Goal: Browse casually: Explore the website without a specific task or goal

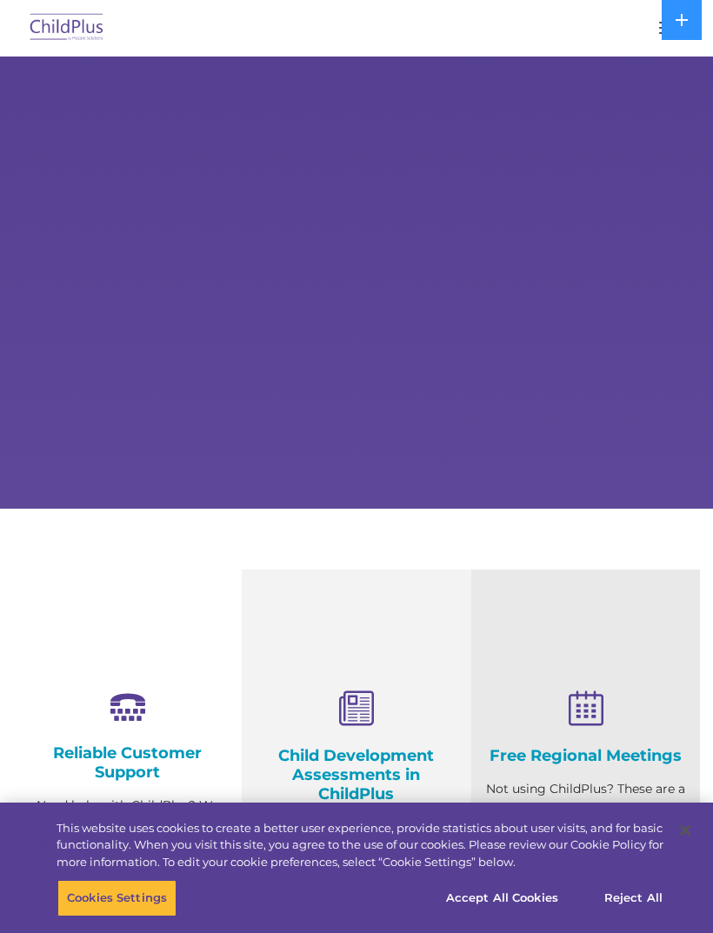
select select "MEDIUM"
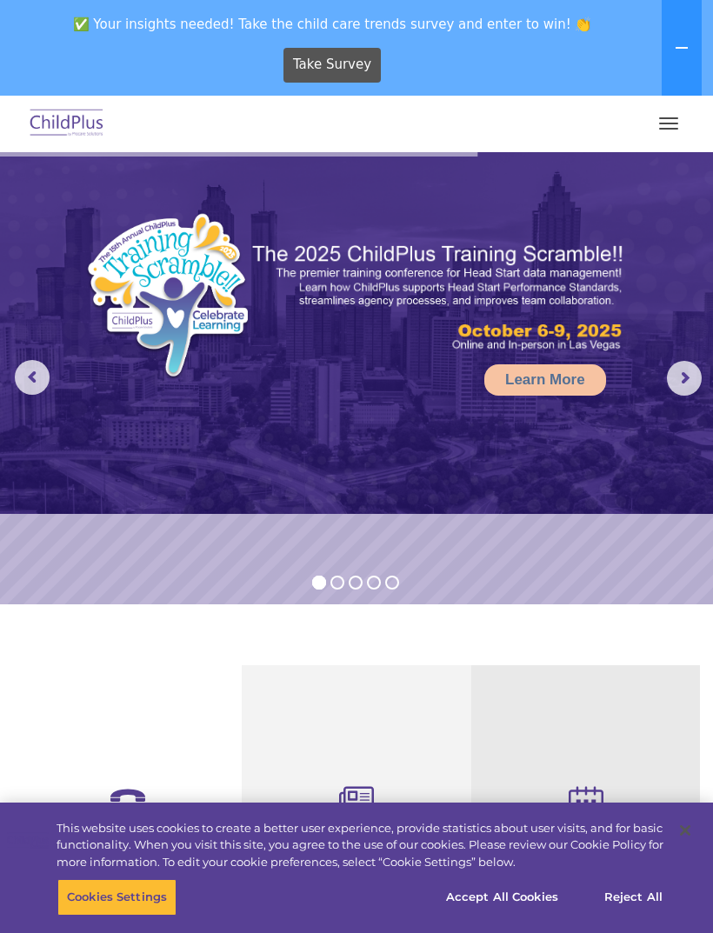
click at [677, 120] on button "button" at bounding box center [668, 124] width 37 height 28
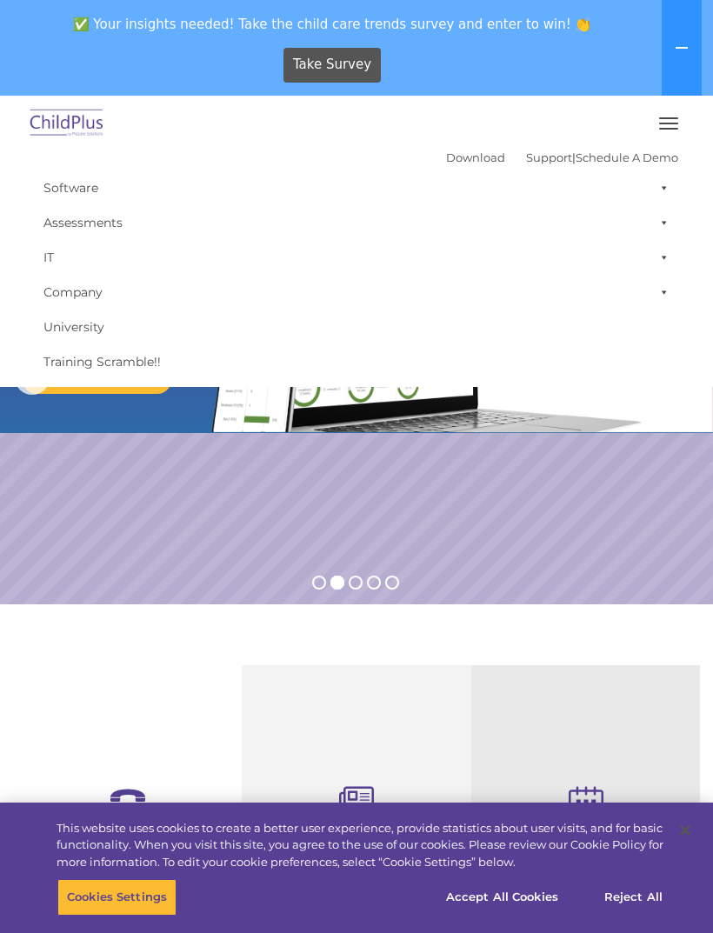
click at [694, 50] on button at bounding box center [682, 48] width 40 height 96
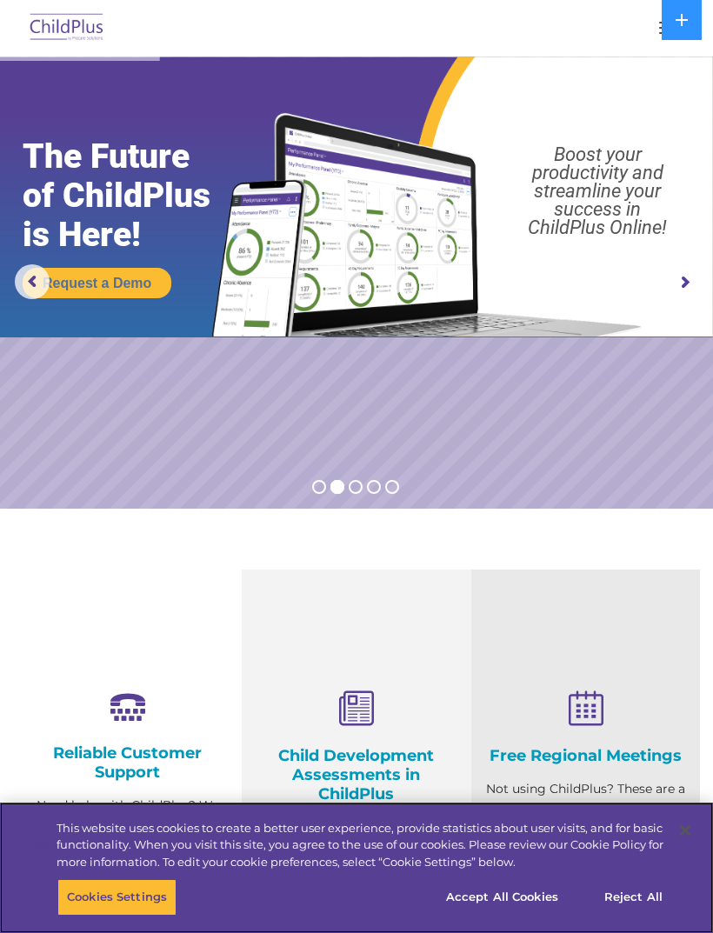
select select "MEDIUM"
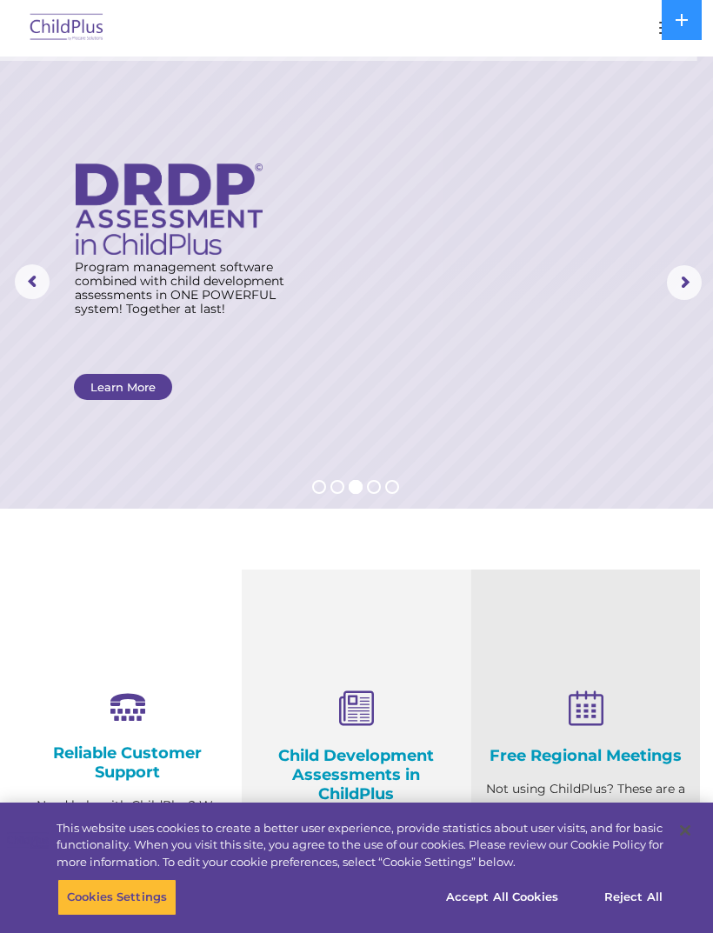
click at [694, 23] on button at bounding box center [682, 20] width 40 height 40
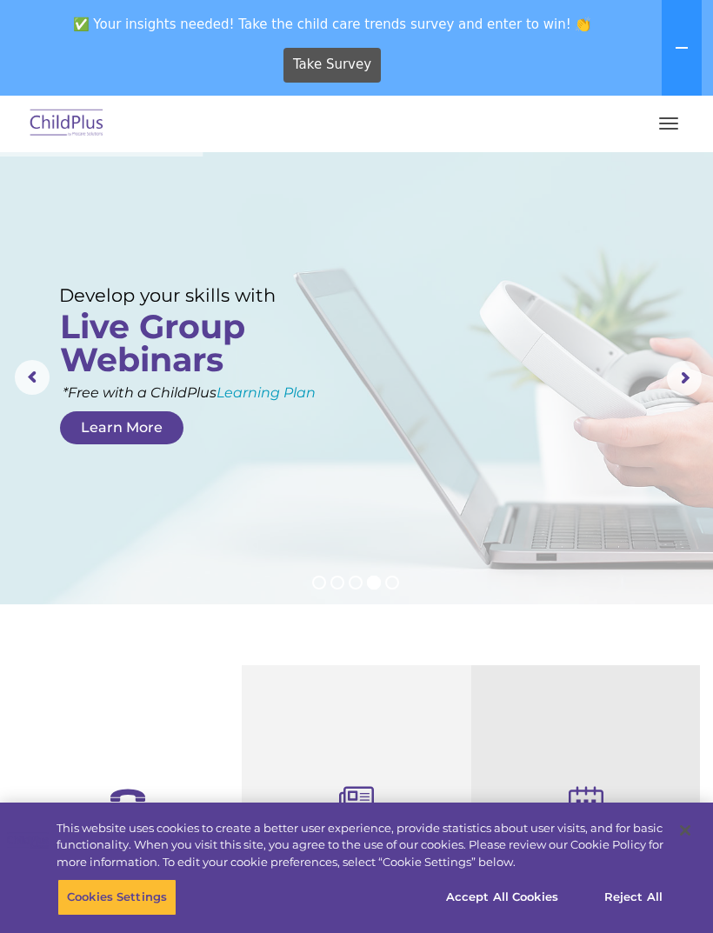
click at [38, 379] on rs-arrow at bounding box center [32, 377] width 35 height 35
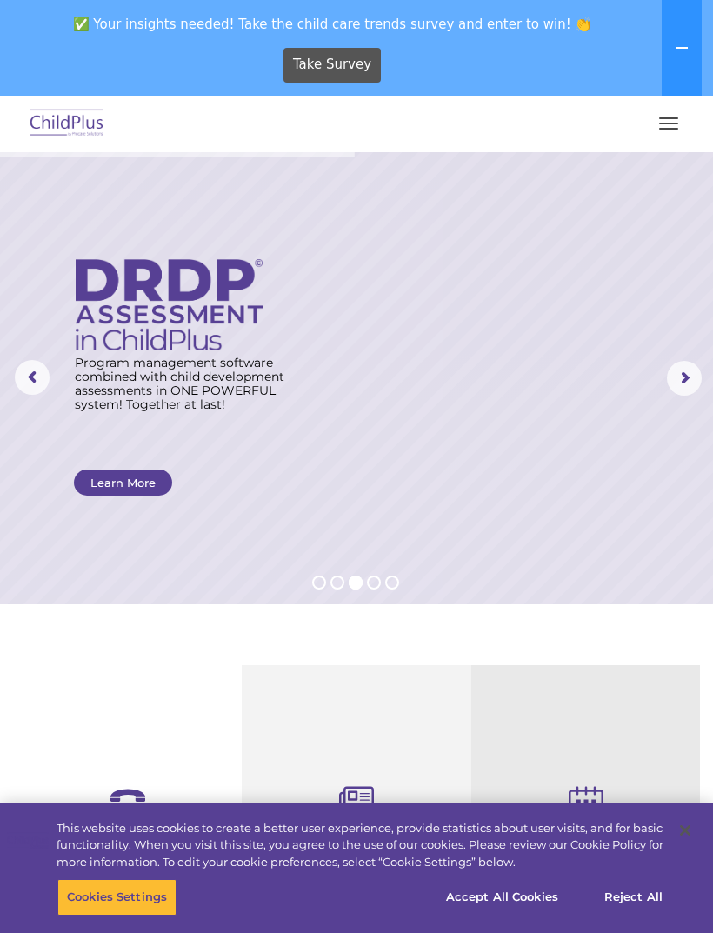
click at [691, 39] on button at bounding box center [682, 48] width 40 height 96
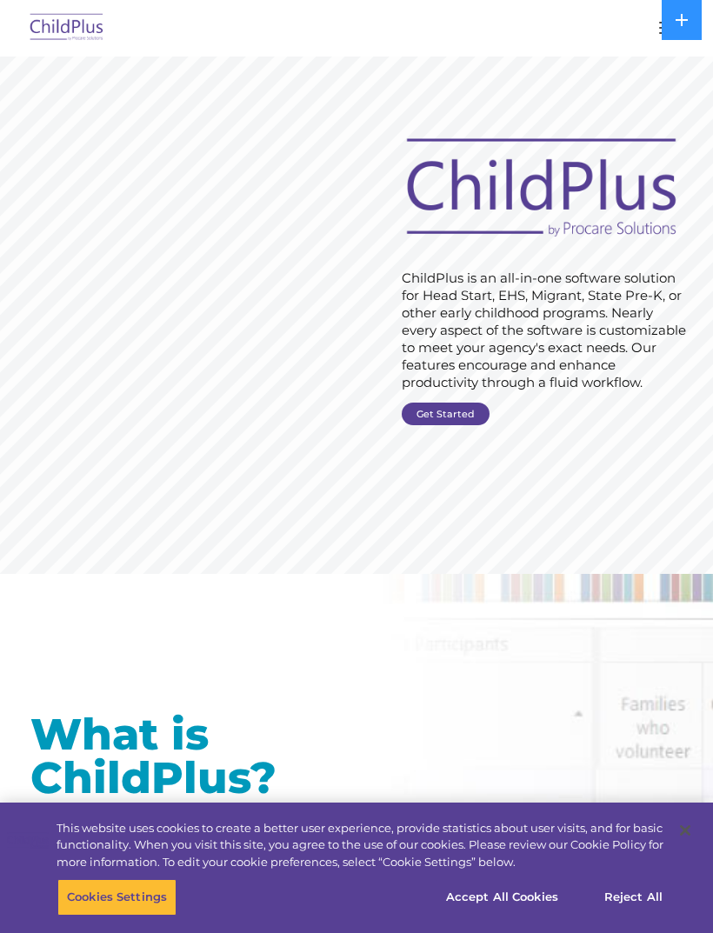
click at [662, 21] on button at bounding box center [682, 20] width 40 height 40
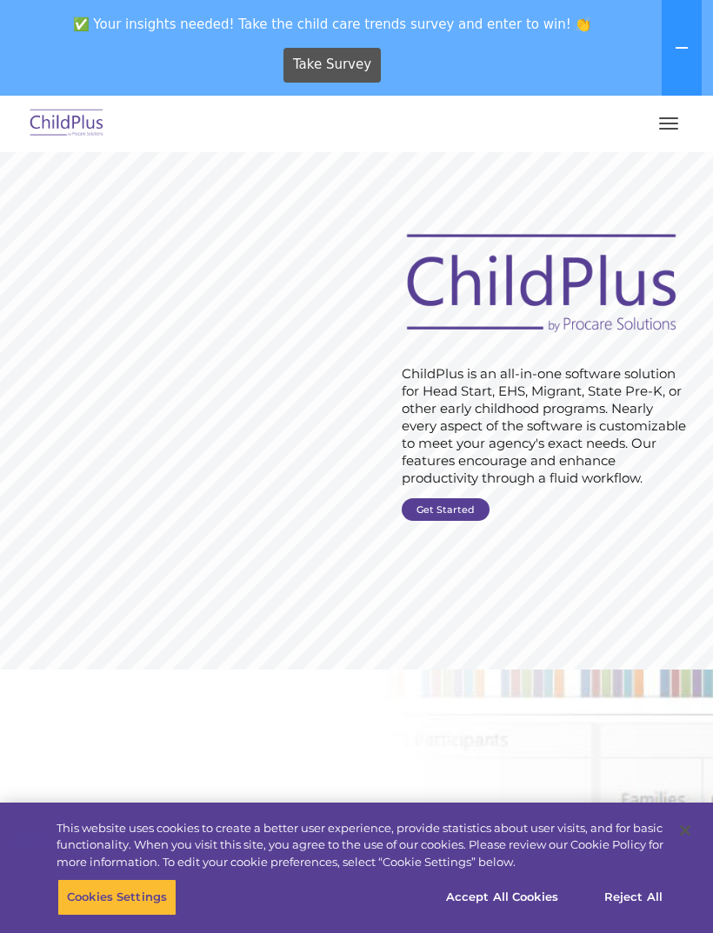
click at [697, 37] on button at bounding box center [682, 48] width 40 height 96
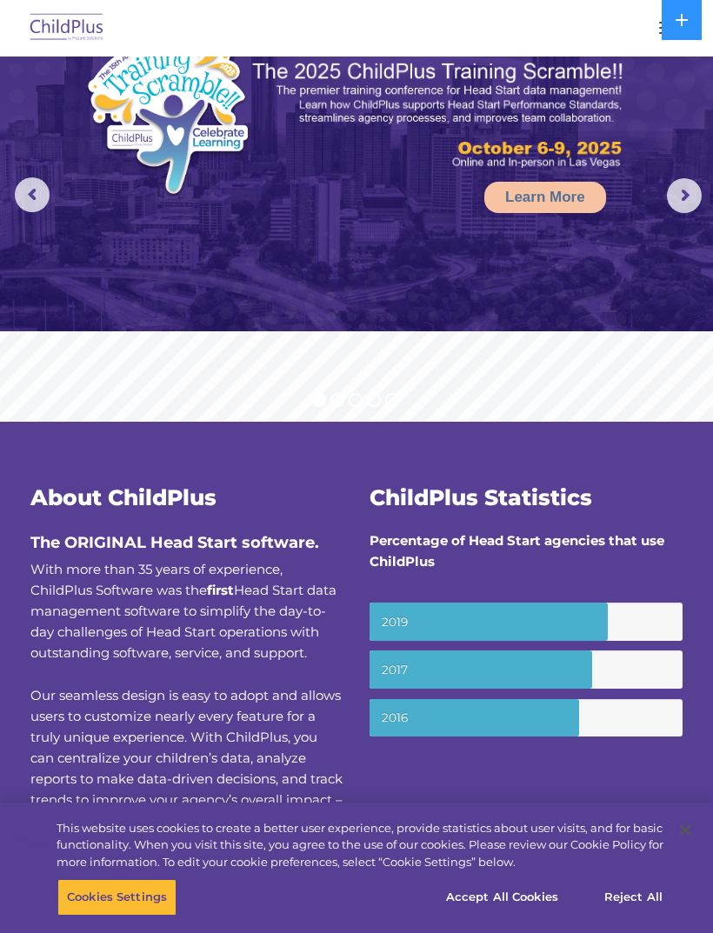
click at [503, 622] on small "2019" at bounding box center [525, 621] width 313 height 38
click at [516, 622] on small "2019" at bounding box center [525, 621] width 313 height 38
